Goal: Task Accomplishment & Management: Use online tool/utility

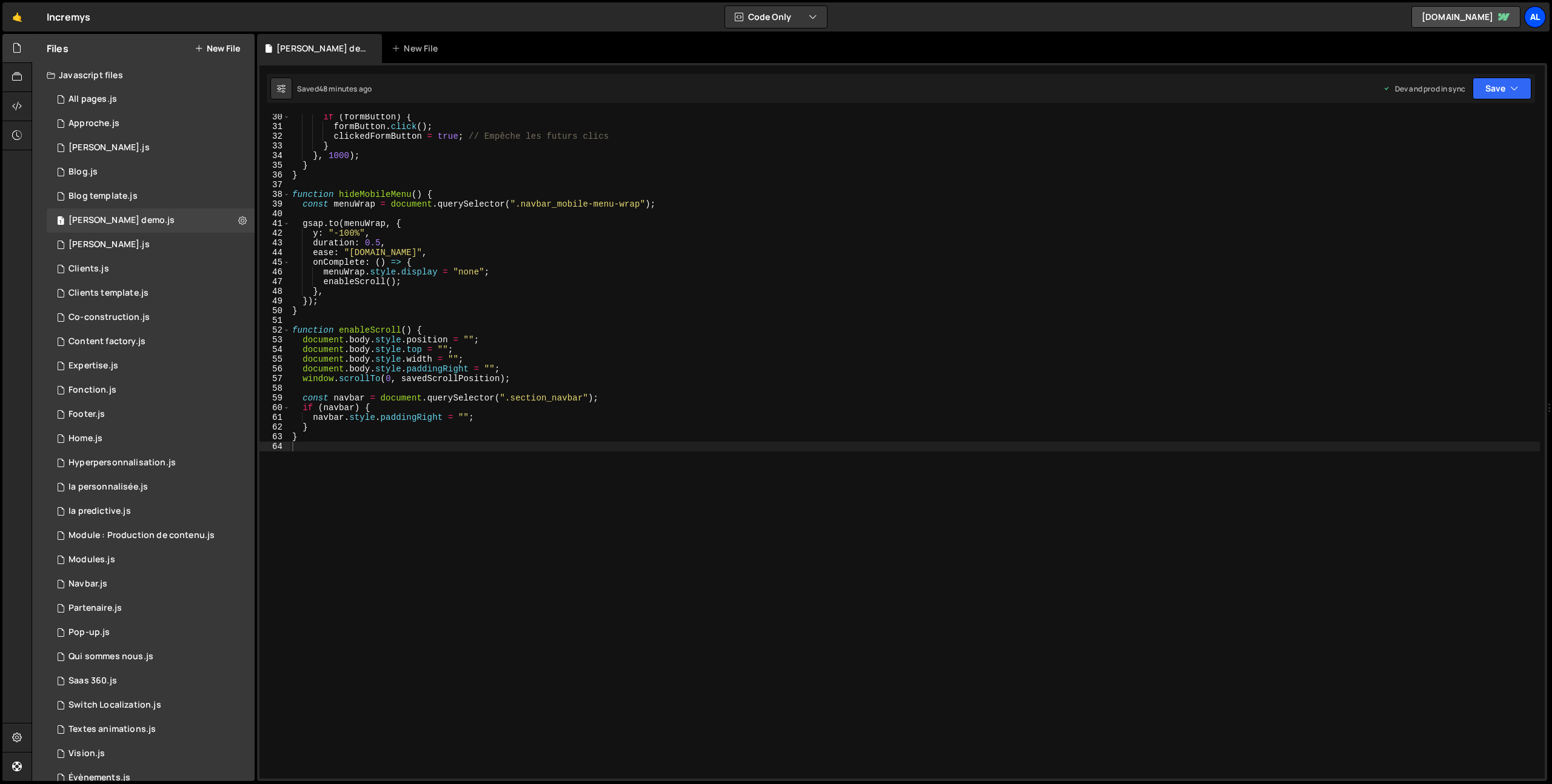
scroll to position [284, 0]
click at [1534, 14] on div "al" at bounding box center [1535, 16] width 22 height 22
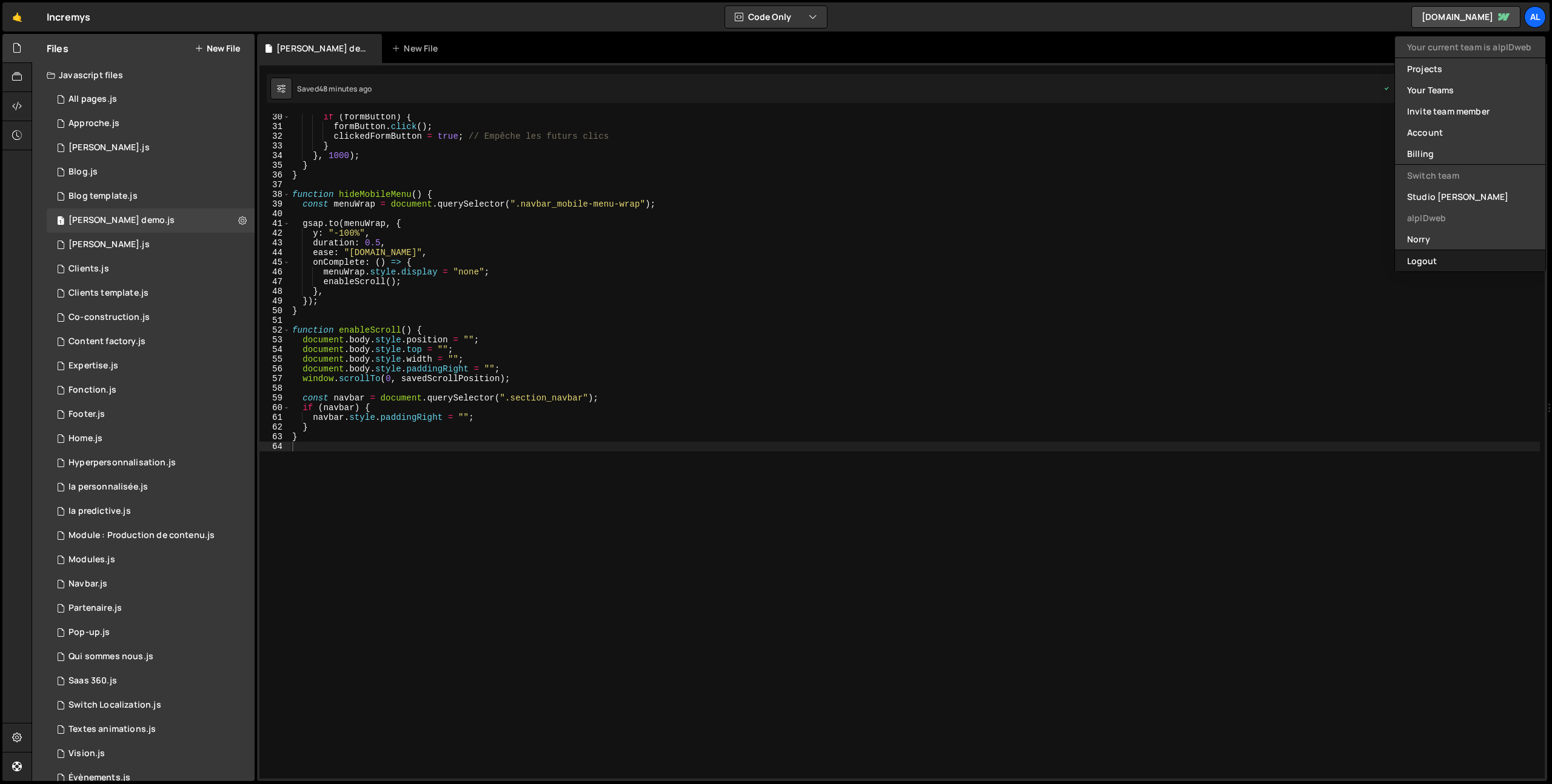
click at [1430, 256] on button "Logout" at bounding box center [1470, 261] width 150 height 21
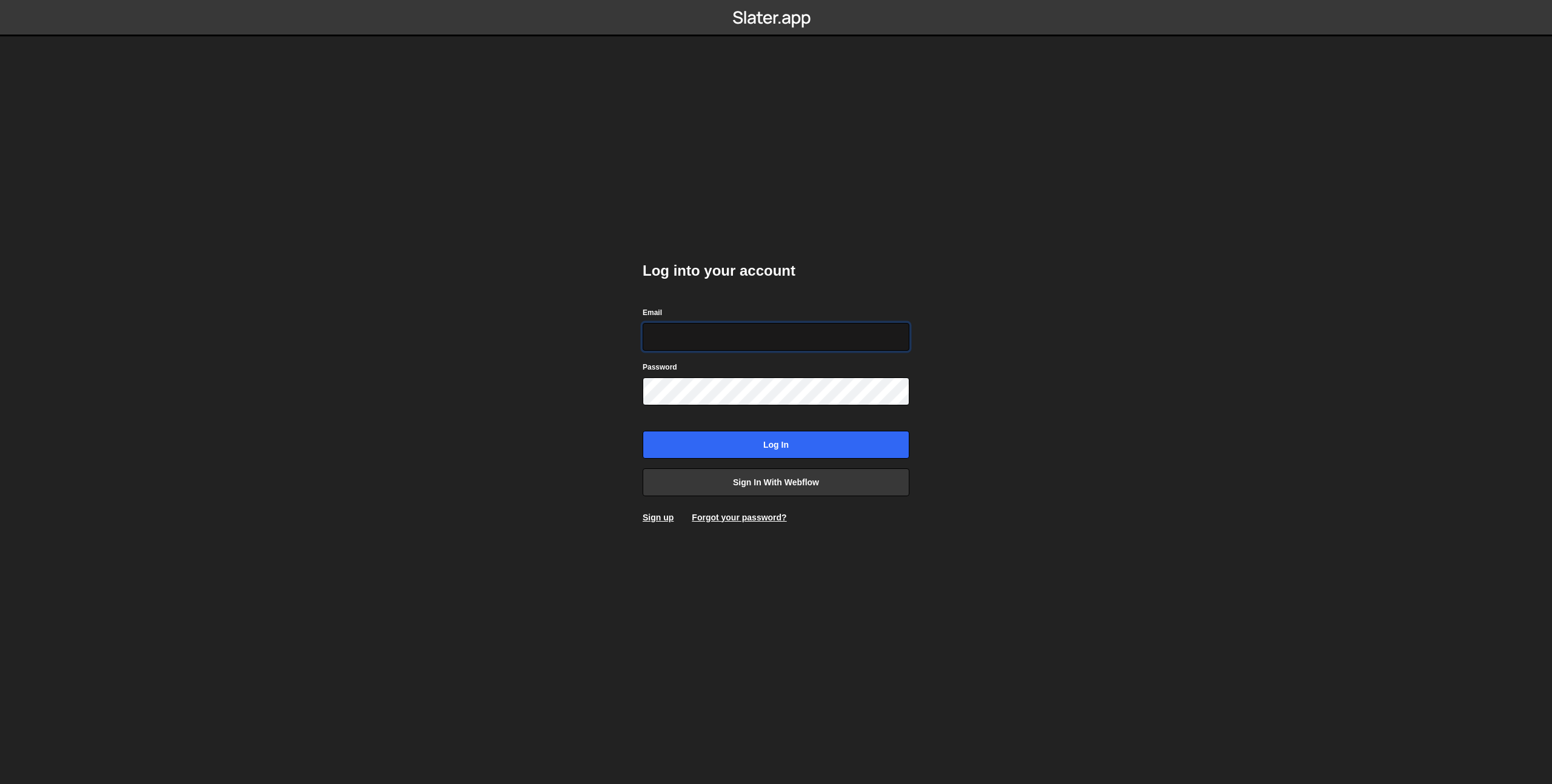
click at [726, 332] on input "Email" at bounding box center [776, 336] width 267 height 28
type input "prod-web@cadcom.fr"
click at [770, 452] on input "Log in" at bounding box center [776, 445] width 267 height 28
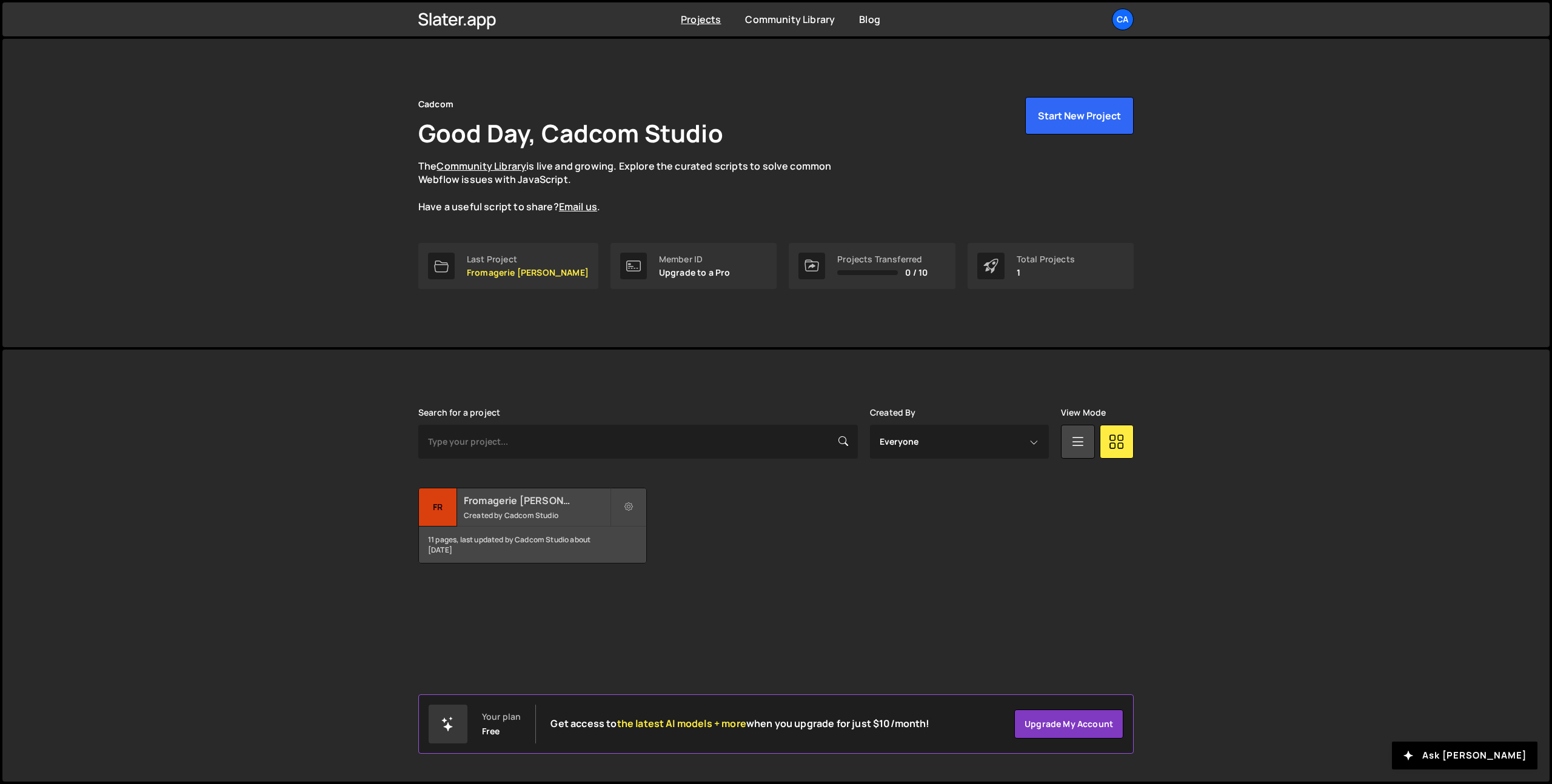
click at [485, 518] on small "Created by Cadcom Studio" at bounding box center [536, 515] width 146 height 11
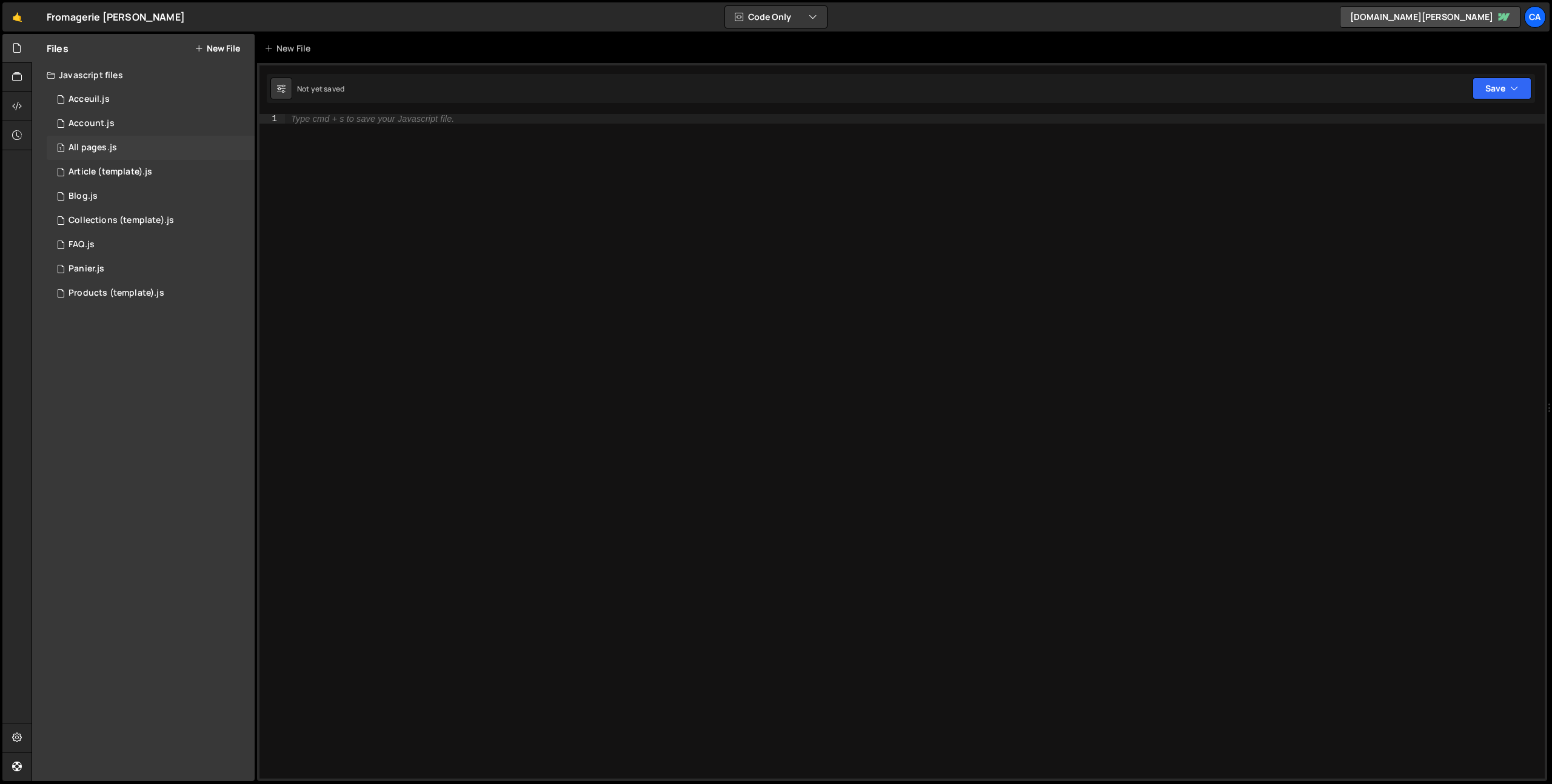
click at [113, 151] on div "All pages.js" at bounding box center [93, 147] width 48 height 11
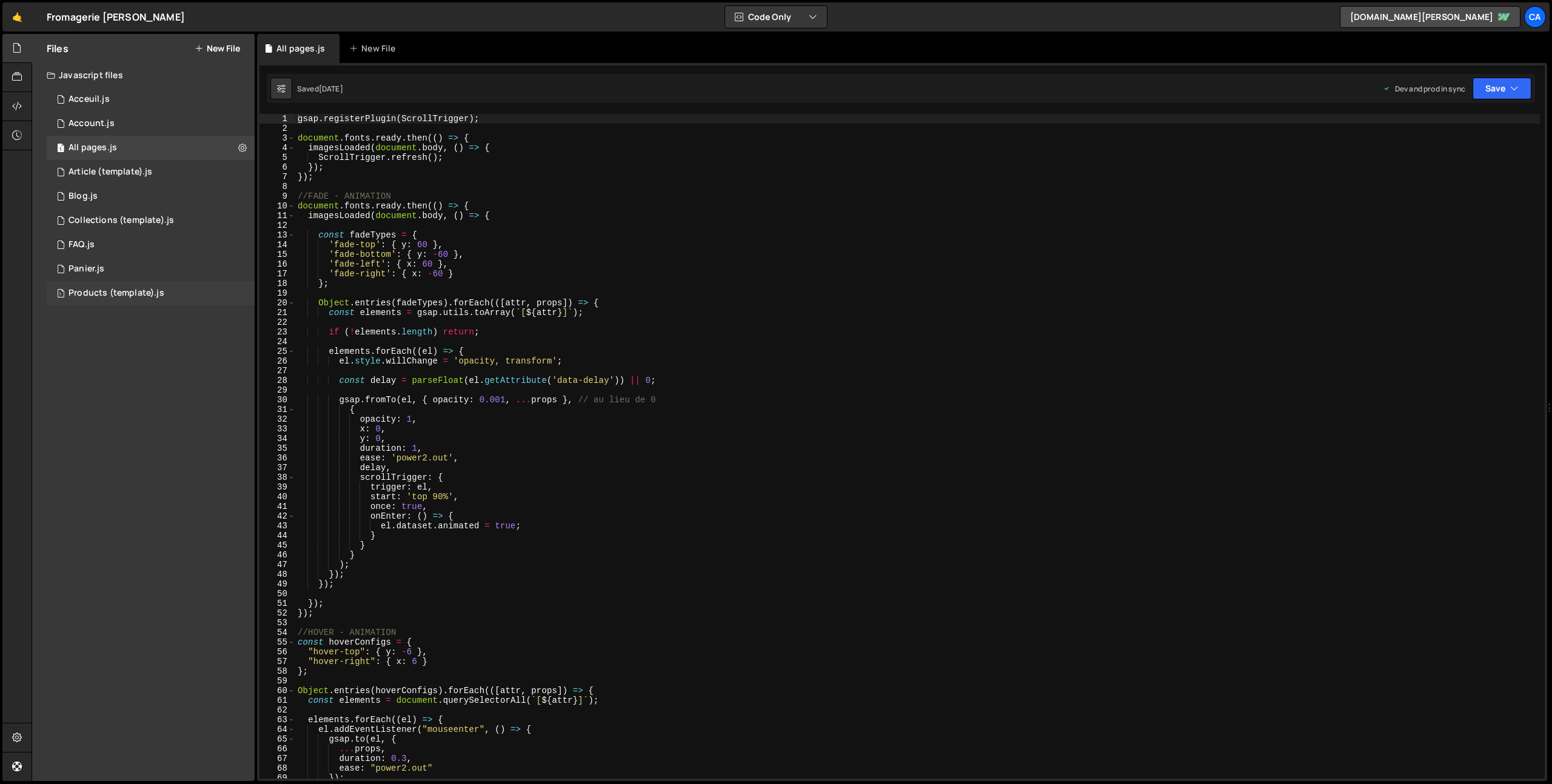
click at [130, 295] on div "Products (template).js" at bounding box center [116, 293] width 96 height 11
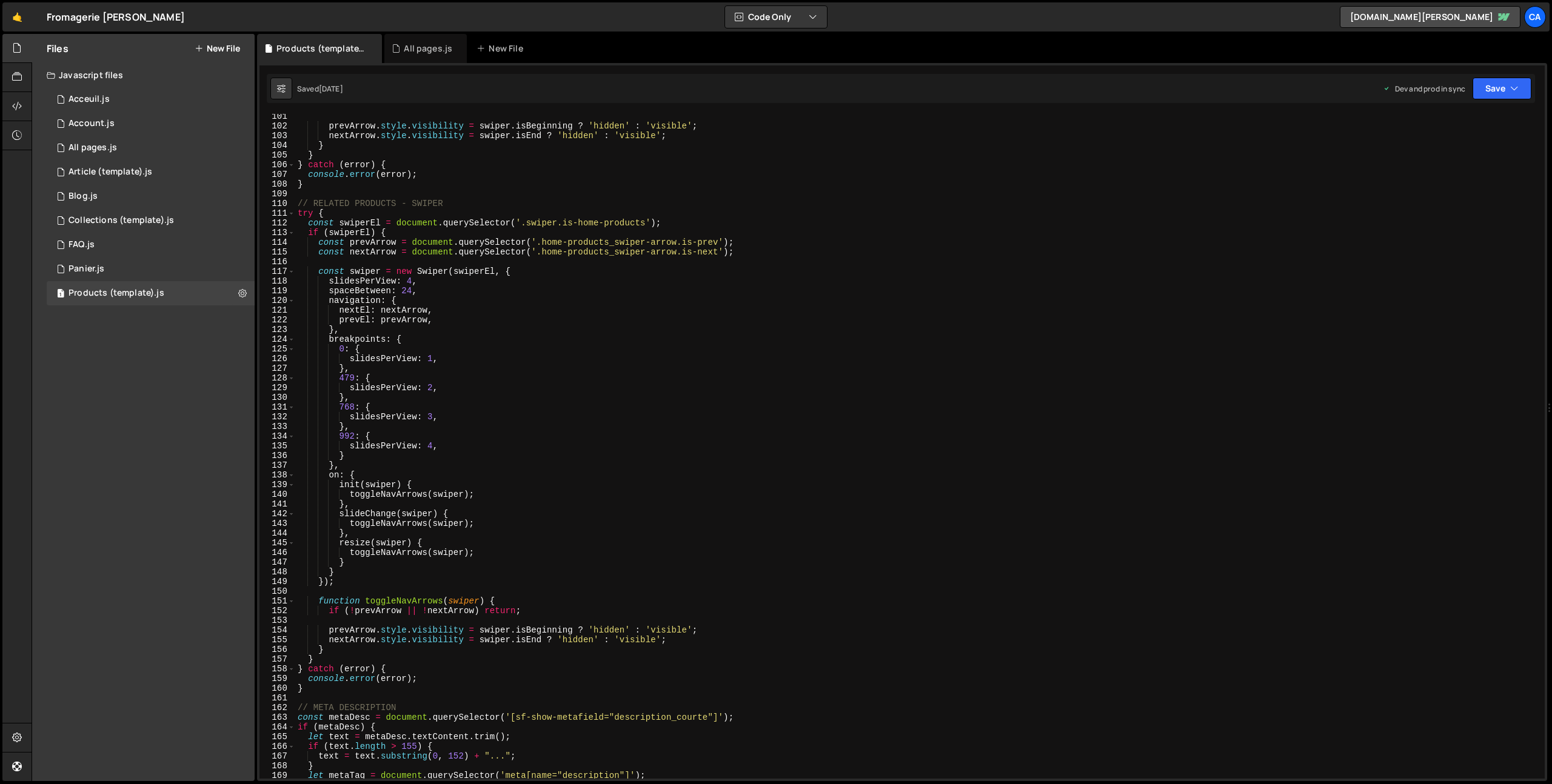
scroll to position [1379, 0]
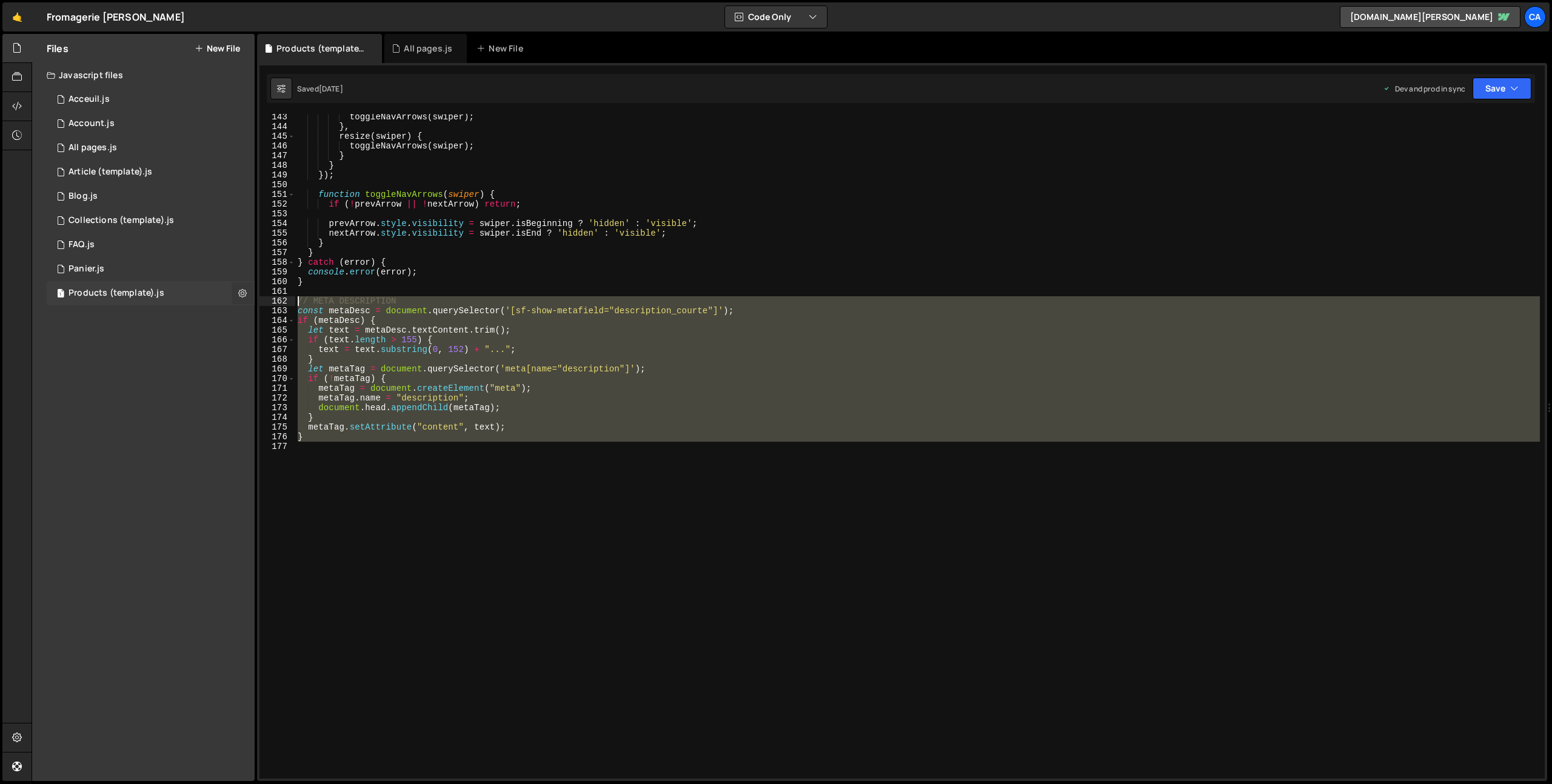
drag, startPoint x: 327, startPoint y: 442, endPoint x: 241, endPoint y: 297, distance: 168.6
click at [241, 297] on div "Files New File Javascript files 1 Acceuil.js 0 1 Account.js 0 1 All pages.js 0 1" at bounding box center [792, 408] width 1520 height 748
type textarea "// META DESCRIPTION const metaDesc = document.querySelector('[sf-show-metafield…"
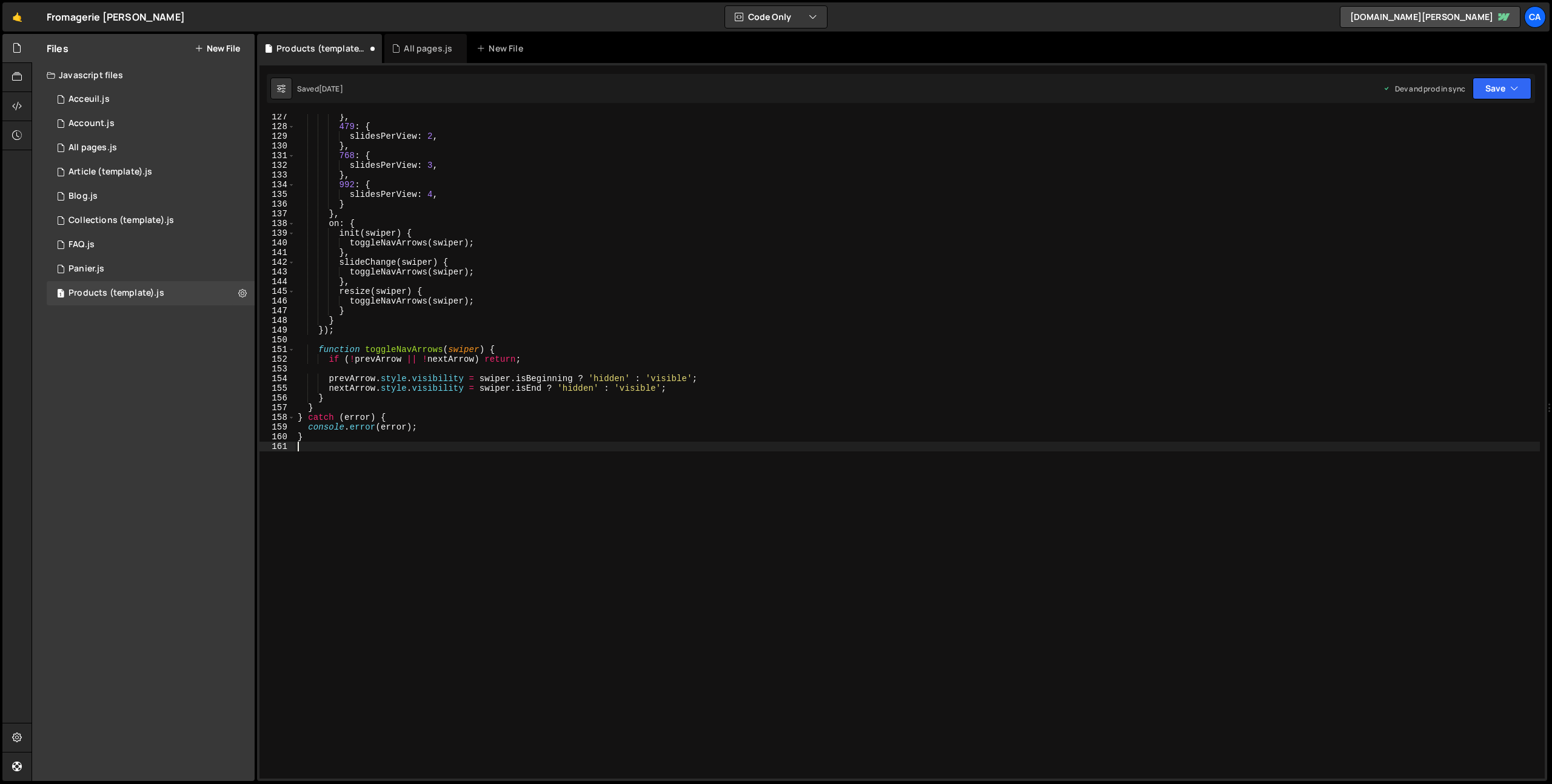
type textarea "}"
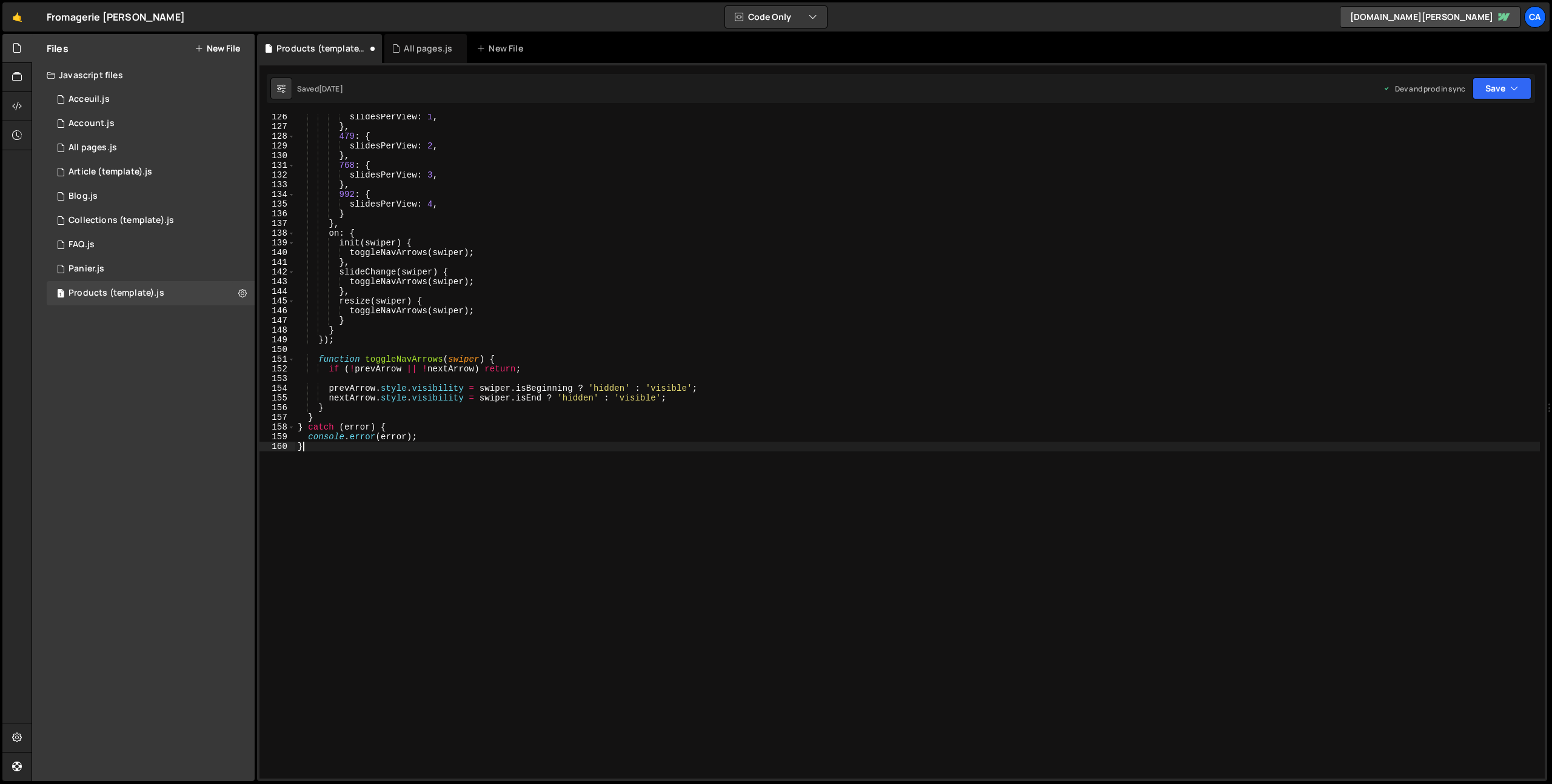
scroll to position [1214, 0]
click at [1500, 92] on button "Save" at bounding box center [1502, 88] width 59 height 22
click at [1431, 166] on div "6 days ago" at bounding box center [1431, 171] width 23 height 11
